Goal: Information Seeking & Learning: Check status

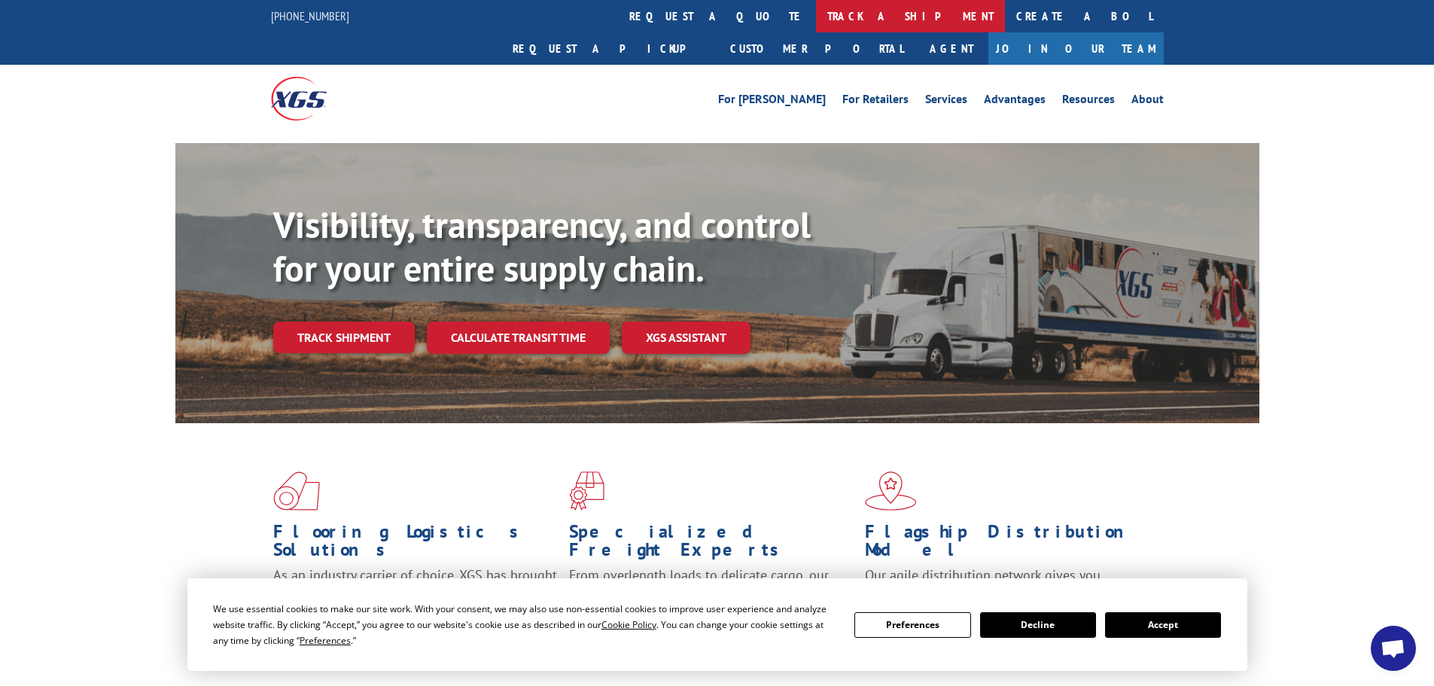
click at [816, 17] on link "track a shipment" at bounding box center [910, 16] width 189 height 32
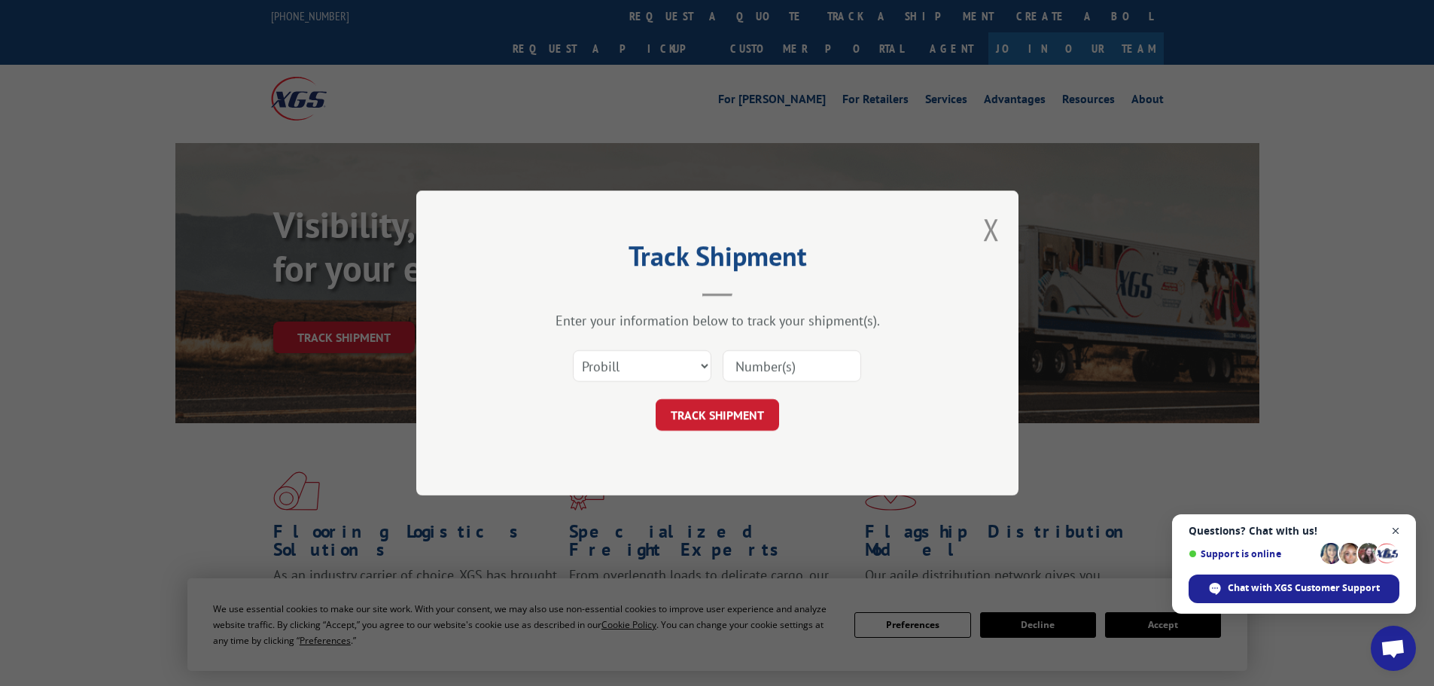
click at [1390, 532] on span "Close chat" at bounding box center [1396, 531] width 19 height 19
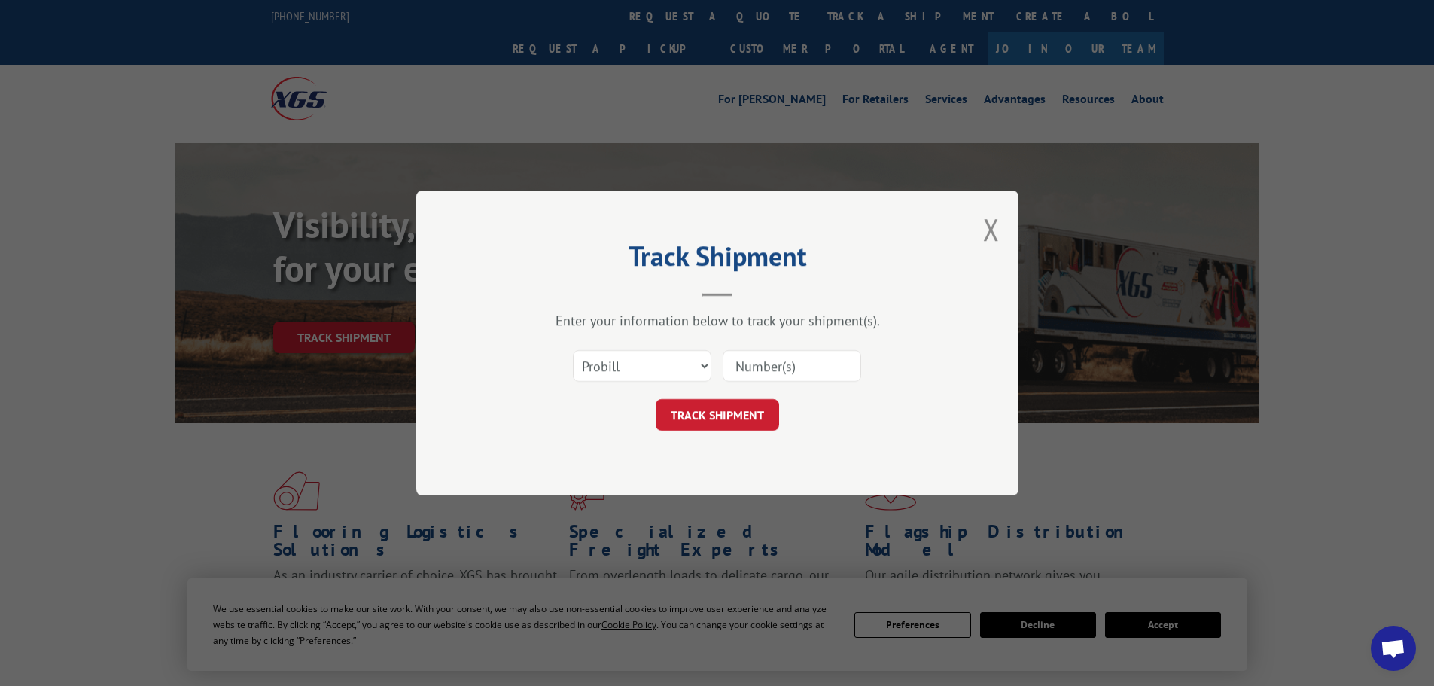
click at [1186, 630] on div "Track Shipment Enter your information below to track your shipment(s). Select c…" at bounding box center [717, 343] width 1434 height 686
click at [1130, 620] on div "Track Shipment Enter your information below to track your shipment(s). Select c…" at bounding box center [717, 343] width 1434 height 686
drag, startPoint x: 992, startPoint y: 224, endPoint x: 1138, endPoint y: 518, distance: 327.6
click at [992, 237] on button "Close modal" at bounding box center [991, 229] width 17 height 40
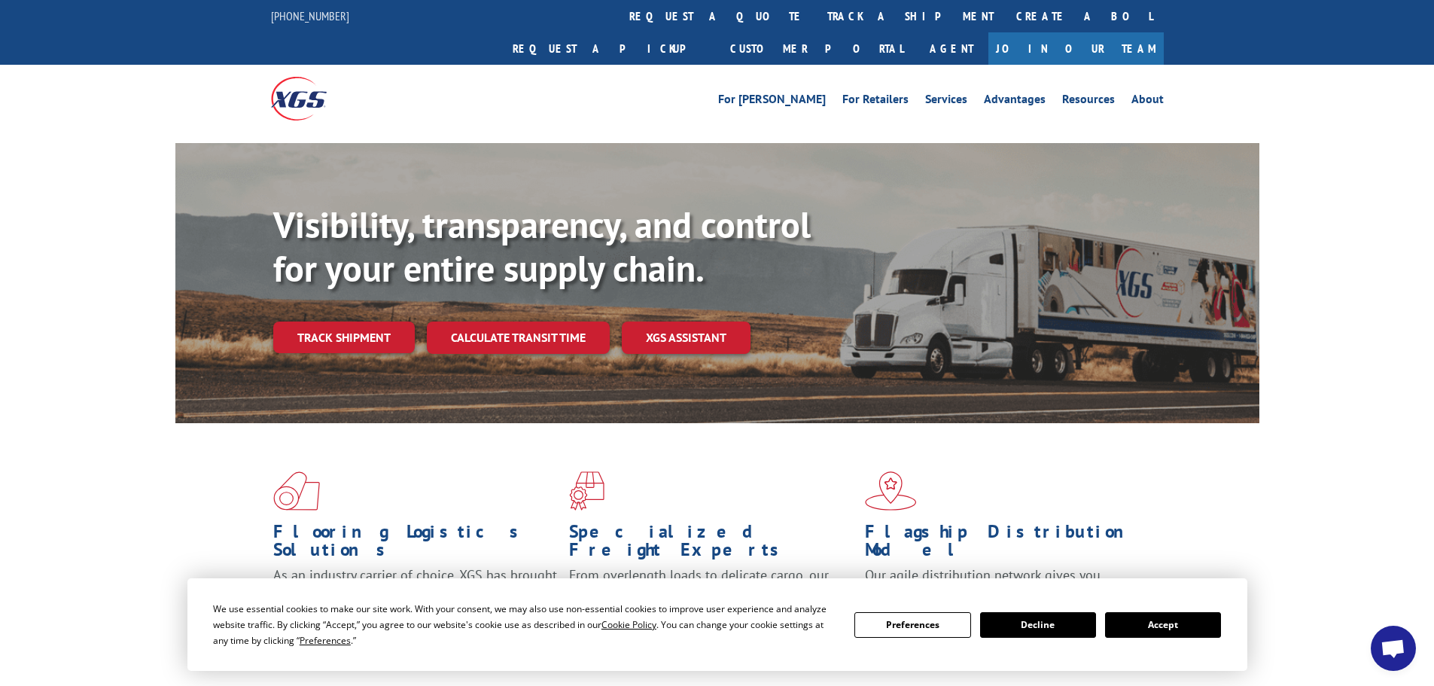
click at [1175, 633] on button "Accept" at bounding box center [1163, 625] width 116 height 26
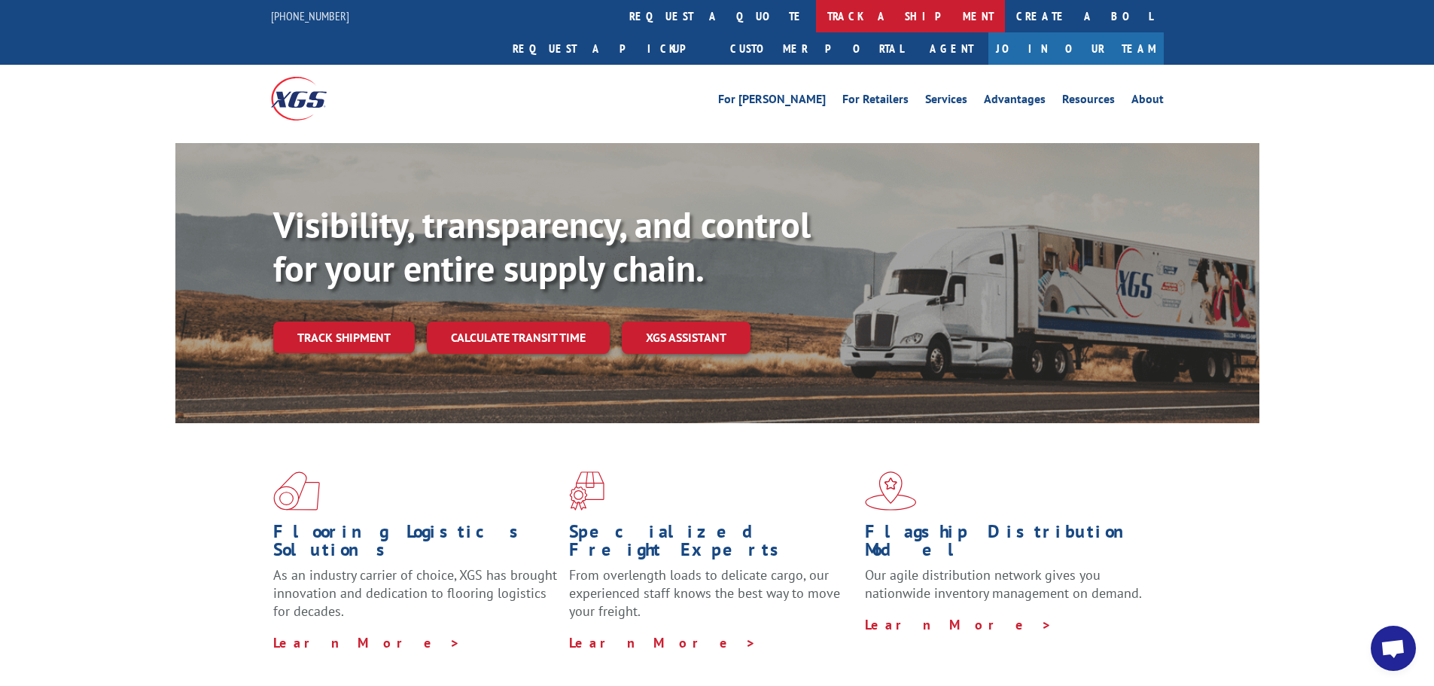
click at [816, 24] on link "track a shipment" at bounding box center [910, 16] width 189 height 32
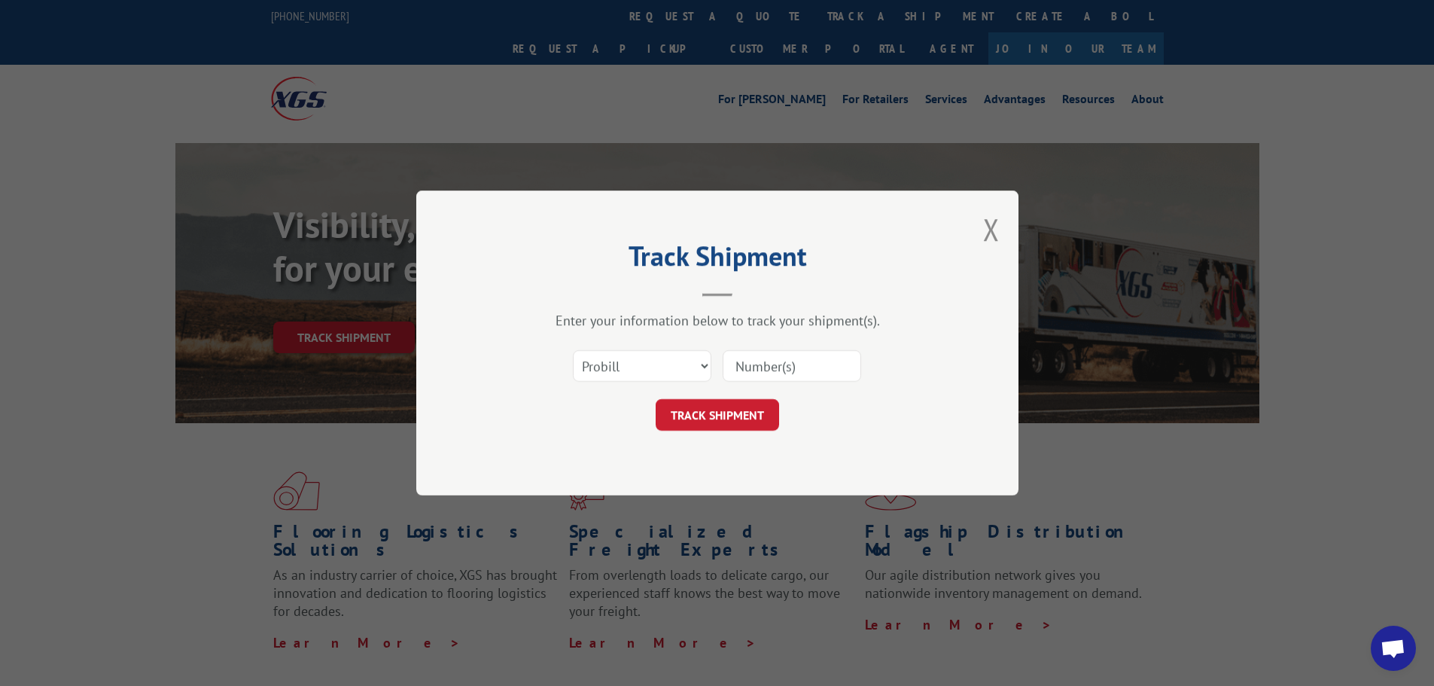
paste input "17476301"
type input "17476301"
click at [703, 422] on button "TRACK SHIPMENT" at bounding box center [717, 415] width 123 height 32
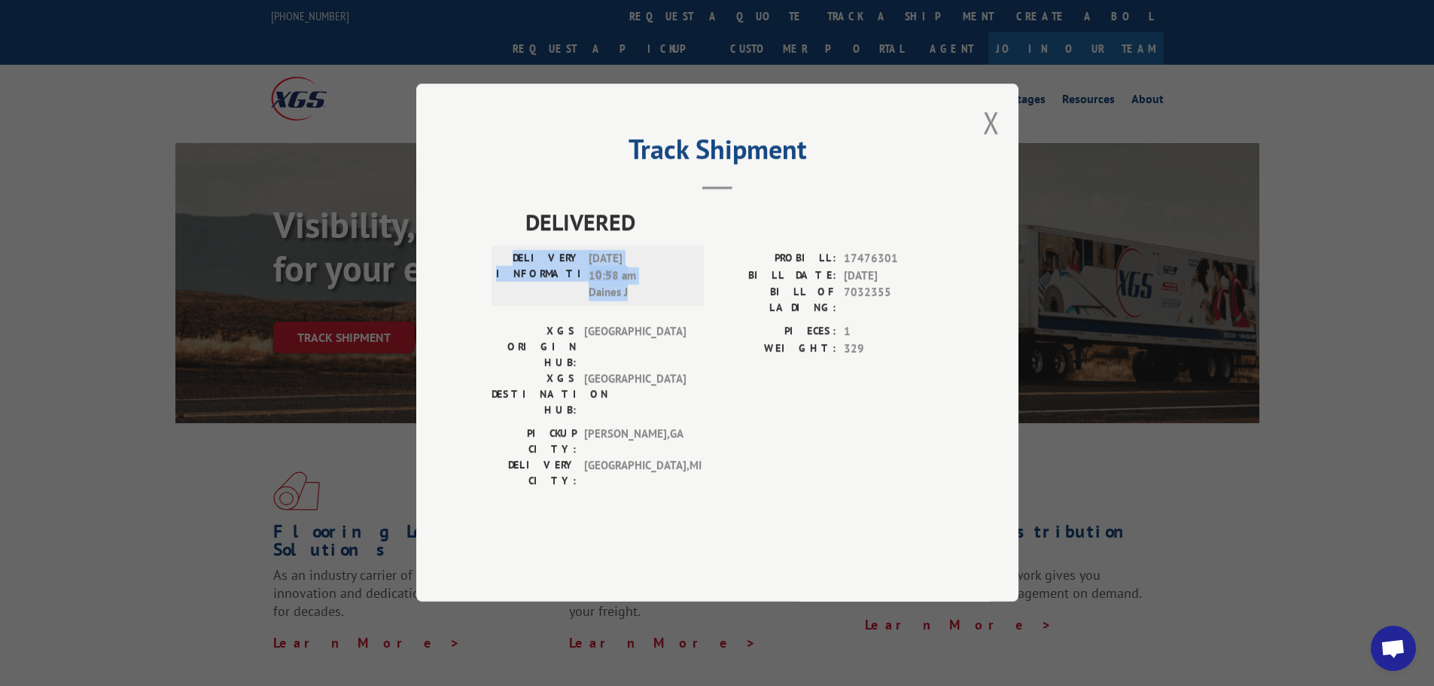
drag, startPoint x: 644, startPoint y: 339, endPoint x: 522, endPoint y: 297, distance: 129.5
click at [522, 297] on div "DELIVERY INFORMATION: 09/29/2025 10:58 am Daines J" at bounding box center [597, 276] width 203 height 51
copy div "DELIVERY INFORMATION: 09/29/2025 10:58 am Daines J"
